Goal: Information Seeking & Learning: Learn about a topic

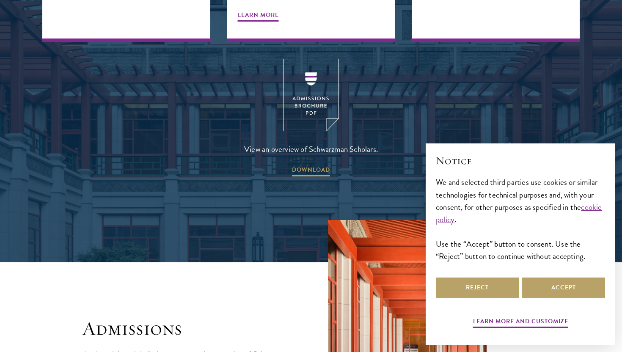
scroll to position [1253, 0]
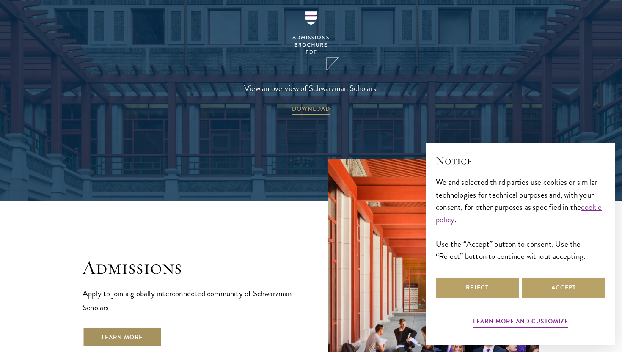
click at [156, 327] on link "Learn More" at bounding box center [122, 337] width 79 height 20
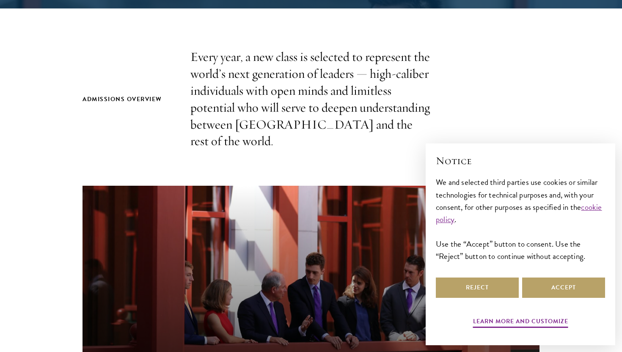
scroll to position [260, 0]
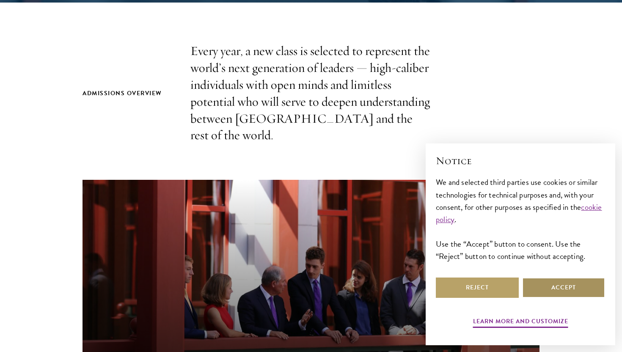
click at [539, 282] on button "Accept" at bounding box center [564, 288] width 83 height 20
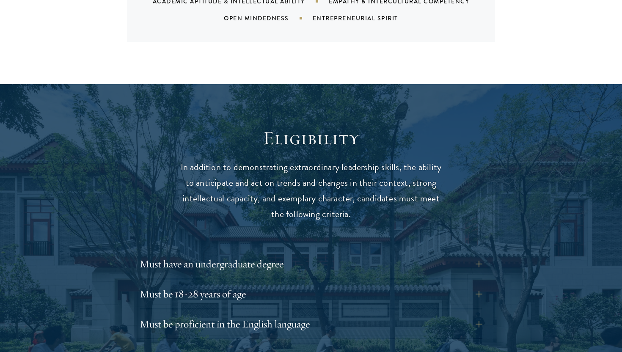
scroll to position [1108, 0]
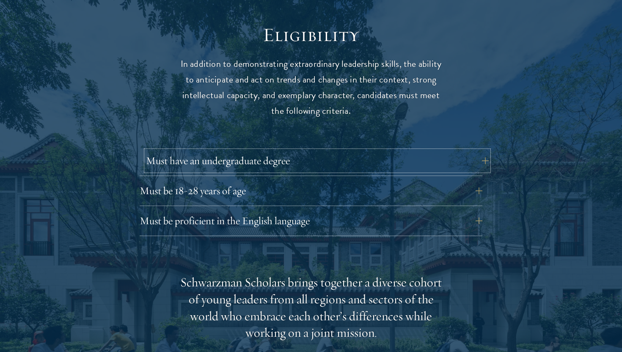
click at [395, 171] on button "Must have an undergraduate degree" at bounding box center [317, 161] width 343 height 20
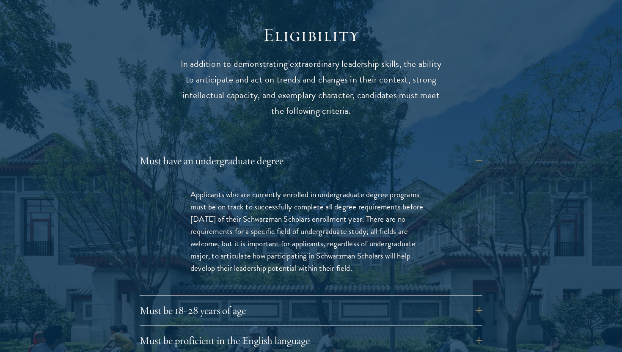
click at [395, 171] on div "Must have an undergraduate degree Applicants who are currently enrolled in unde…" at bounding box center [311, 223] width 343 height 145
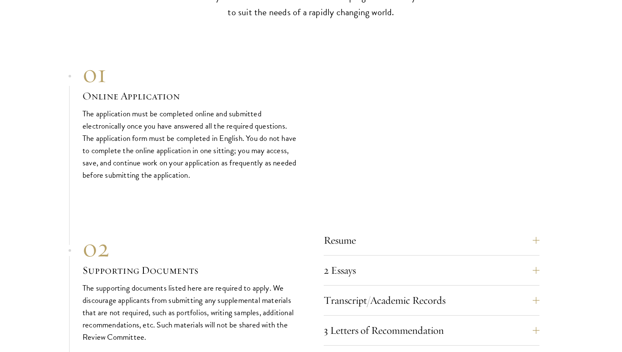
scroll to position [2824, 0]
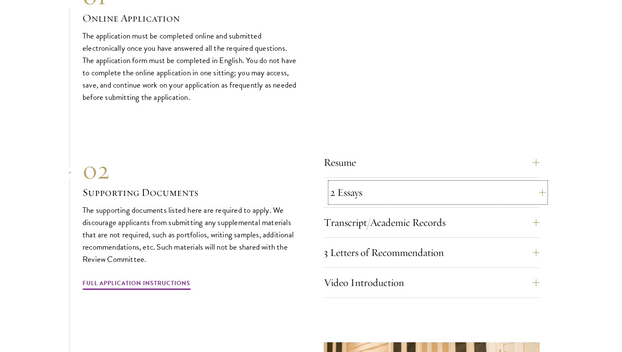
click at [462, 201] on button "2 Essays" at bounding box center [438, 192] width 216 height 20
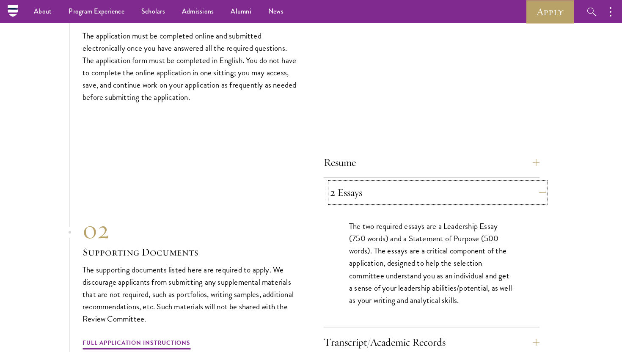
click at [462, 201] on button "2 Essays" at bounding box center [438, 192] width 216 height 20
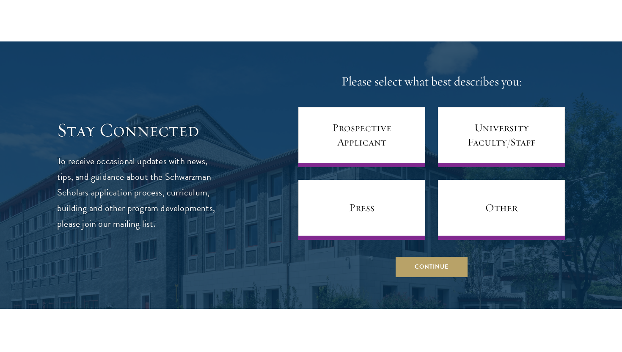
scroll to position [3443, 0]
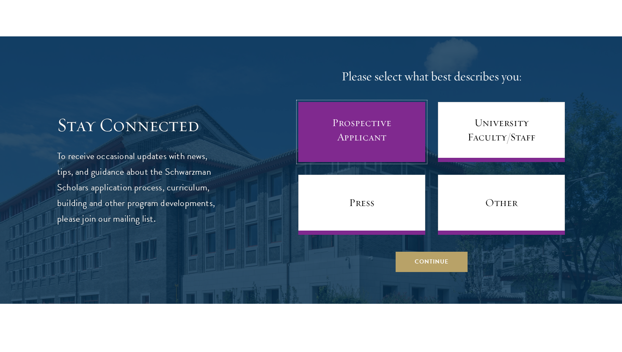
click at [367, 132] on link "Prospective Applicant" at bounding box center [362, 132] width 127 height 60
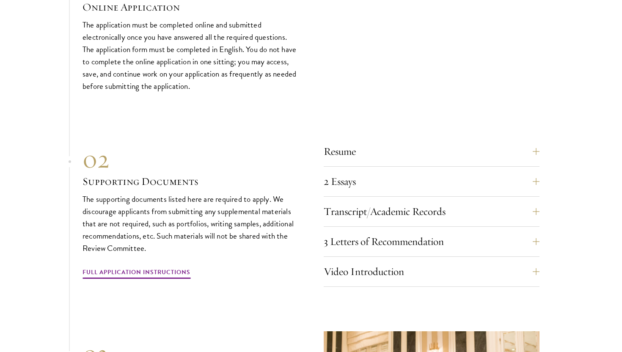
scroll to position [2717, 0]
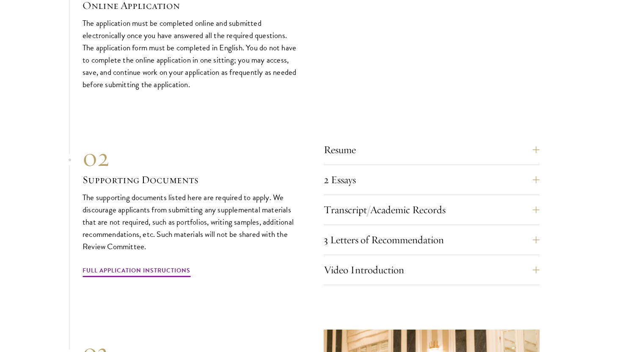
click at [389, 165] on div "Resume A current version of your resume or CV (maximum 2 pages)." at bounding box center [432, 152] width 216 height 25
click at [388, 160] on button "Resume" at bounding box center [438, 150] width 216 height 20
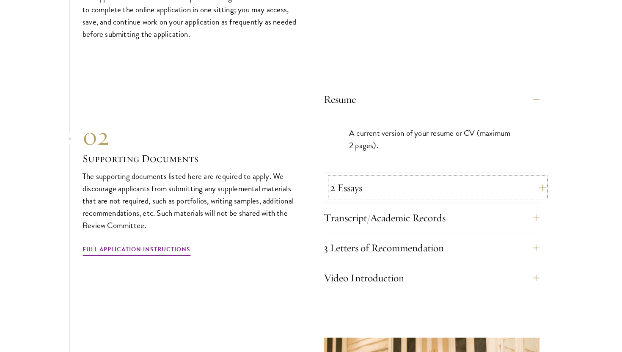
click at [378, 196] on button "2 Essays" at bounding box center [438, 188] width 216 height 20
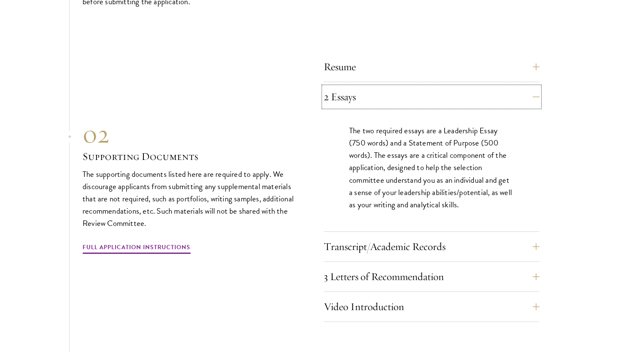
scroll to position [2824, 0]
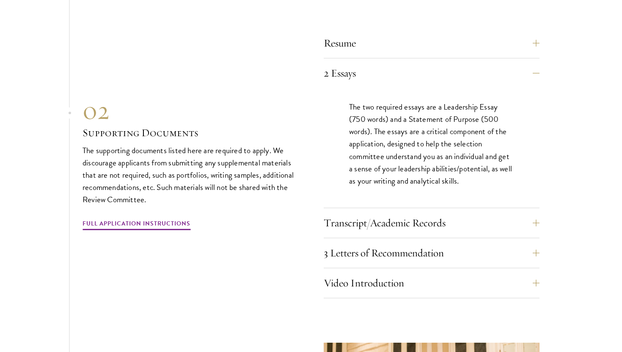
click at [382, 221] on div "Resume A current version of your resume or CV (maximum 2 pages). 2 Essays The t…" at bounding box center [432, 165] width 216 height 265
click at [387, 233] on button "Transcript/Academic Records" at bounding box center [438, 223] width 216 height 20
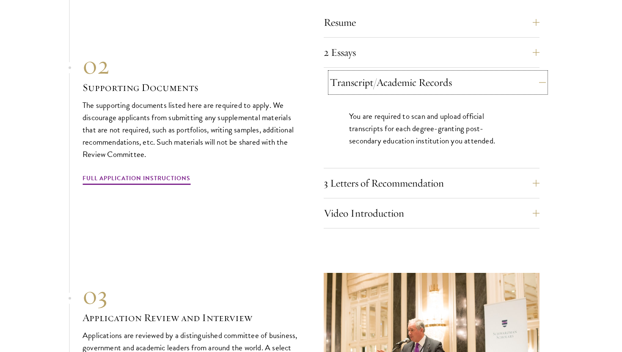
scroll to position [2848, 0]
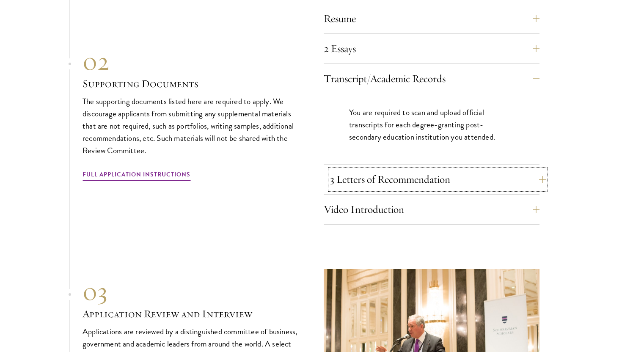
click at [398, 190] on button "3 Letters of Recommendation" at bounding box center [438, 179] width 216 height 20
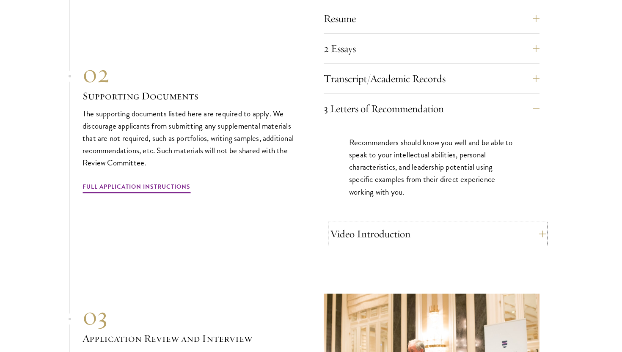
click at [398, 244] on button "Video Introduction" at bounding box center [438, 234] width 216 height 20
